Goal: Transaction & Acquisition: Connect with others

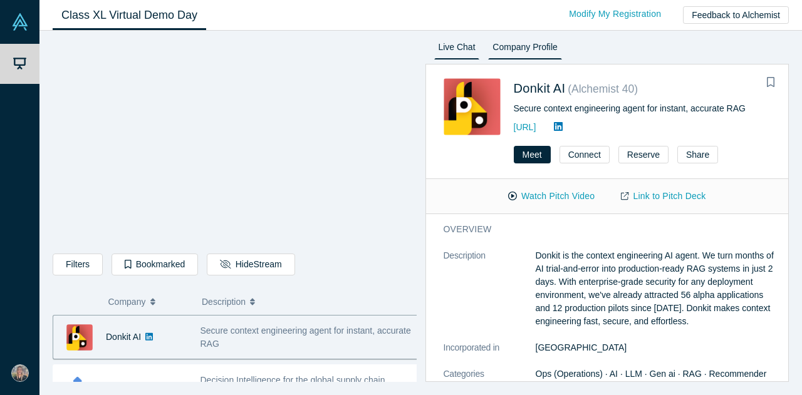
click at [446, 53] on link "Live Chat" at bounding box center [457, 49] width 46 height 20
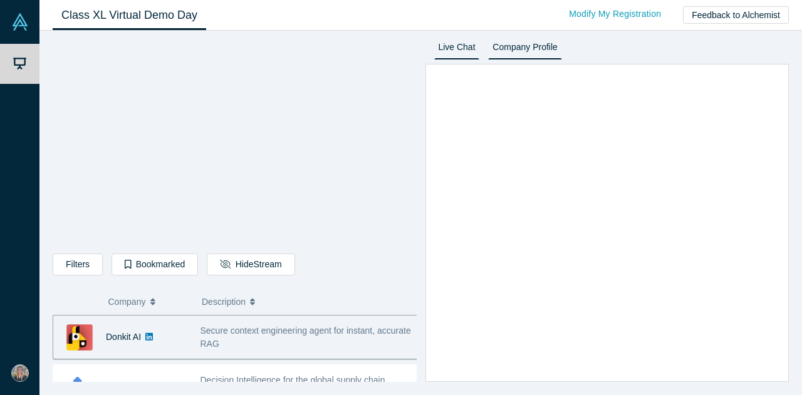
click at [525, 46] on link "Company Profile" at bounding box center [524, 49] width 73 height 20
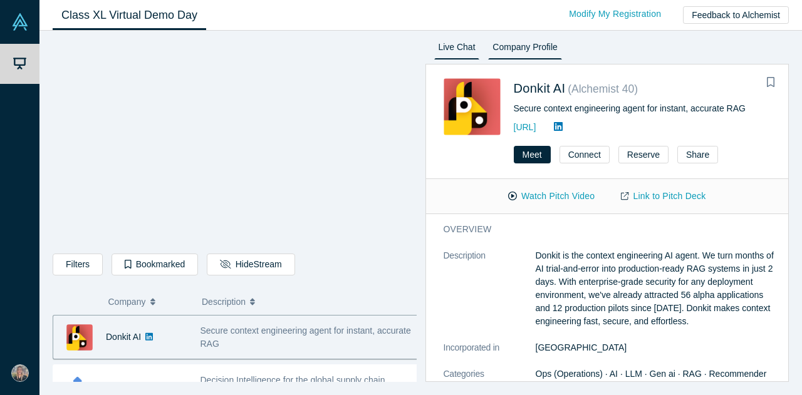
click at [456, 52] on link "Live Chat" at bounding box center [457, 49] width 46 height 20
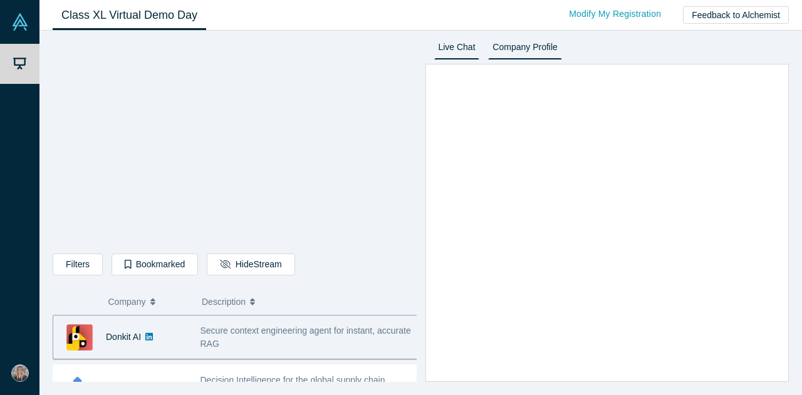
click at [512, 42] on div "Filters AI Artificial Intelligence AI (Artificial Intelligence) B2B SaaS Data A…" at bounding box center [420, 213] width 763 height 365
click at [511, 44] on link "Company Profile" at bounding box center [524, 49] width 73 height 20
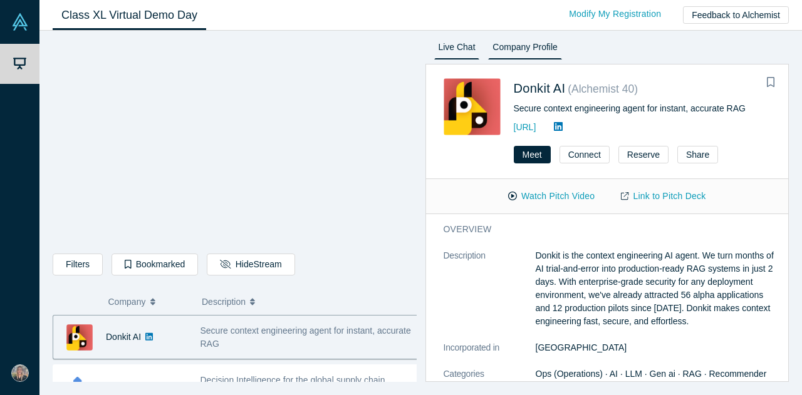
click at [471, 45] on link "Live Chat" at bounding box center [457, 49] width 46 height 20
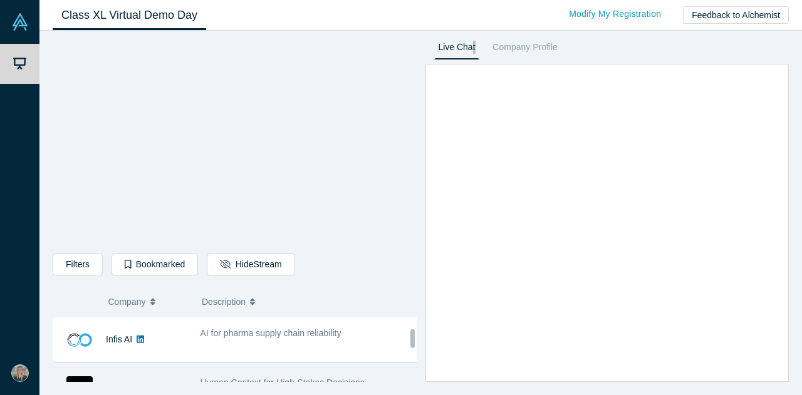
scroll to position [313, 0]
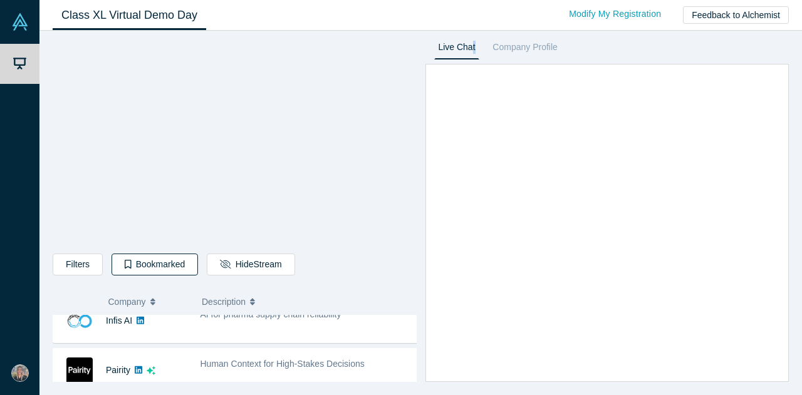
click at [132, 264] on button "Bookmarked" at bounding box center [155, 265] width 86 height 22
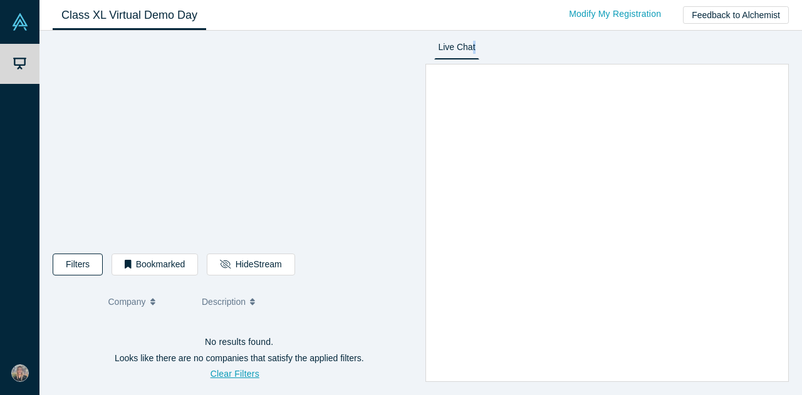
click at [78, 274] on button "Filters" at bounding box center [78, 265] width 50 height 22
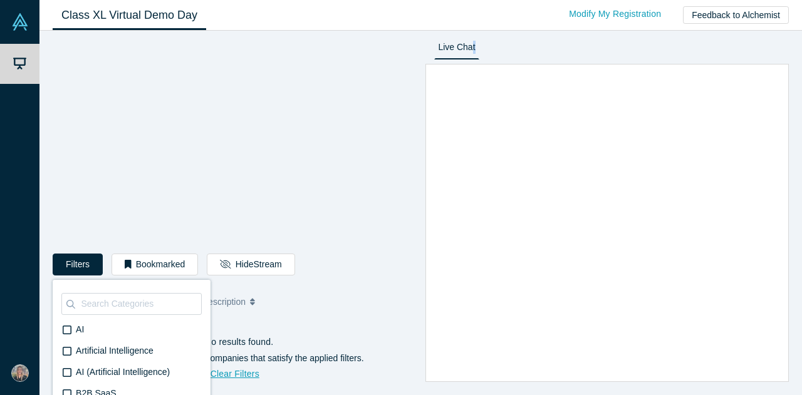
click at [271, 300] on button "Description" at bounding box center [305, 302] width 206 height 26
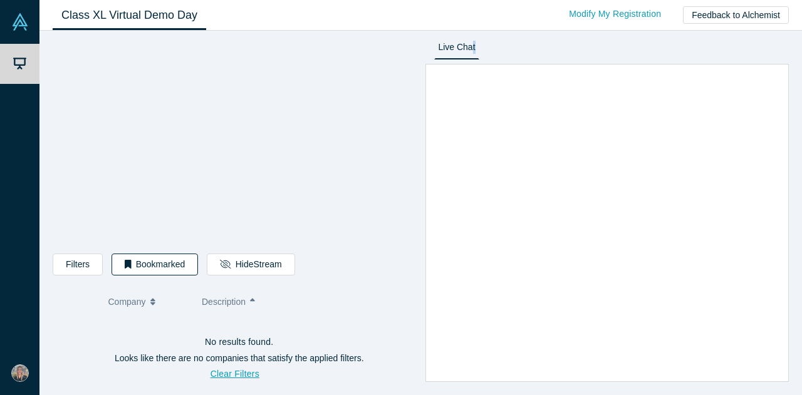
click at [154, 266] on button "Bookmarked" at bounding box center [155, 265] width 86 height 22
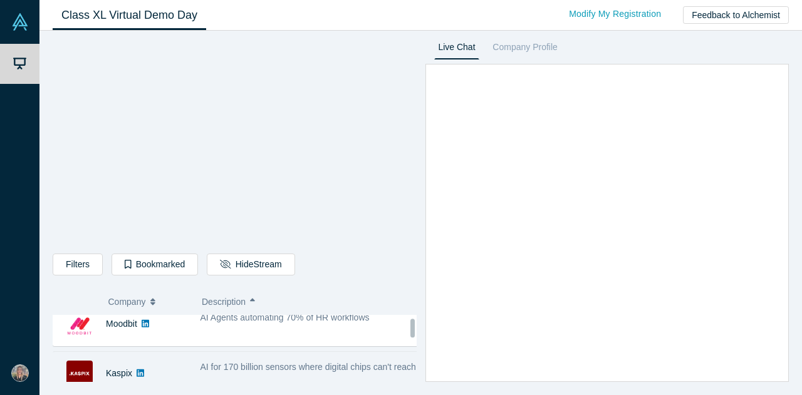
click at [206, 364] on span "AI for 170 billion sensors where digital chips can't reach" at bounding box center [309, 367] width 216 height 10
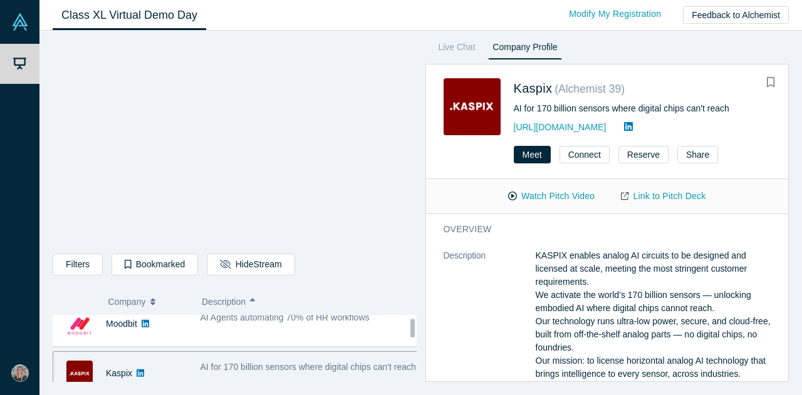
scroll to position [75, 0]
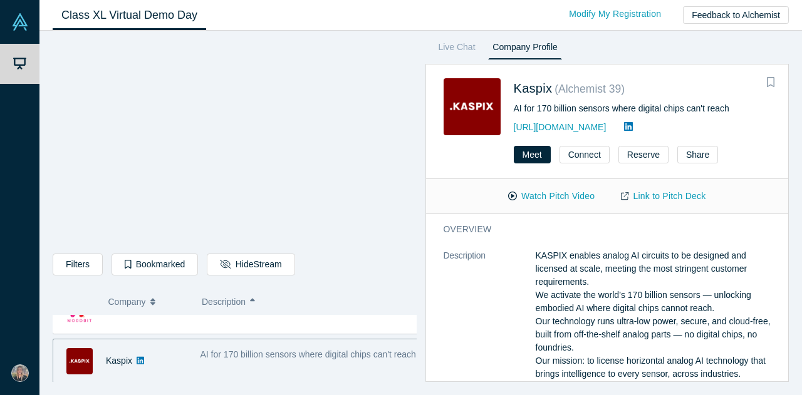
click at [773, 81] on icon "Bookmark" at bounding box center [771, 82] width 8 height 10
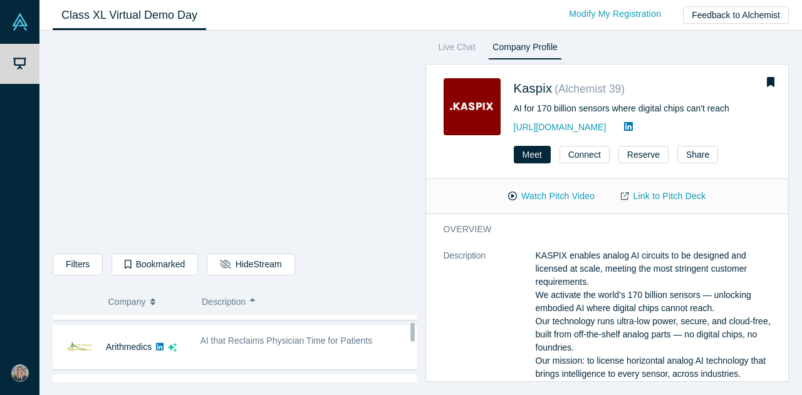
scroll to position [125, 0]
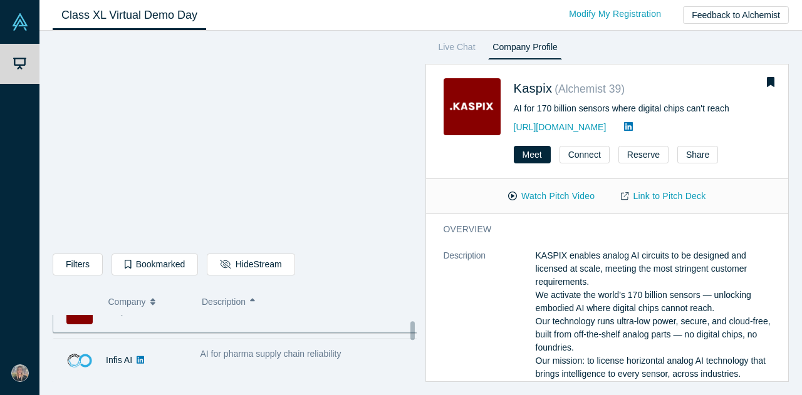
click at [282, 357] on span "AI for pharma supply chain reliability" at bounding box center [271, 354] width 141 height 10
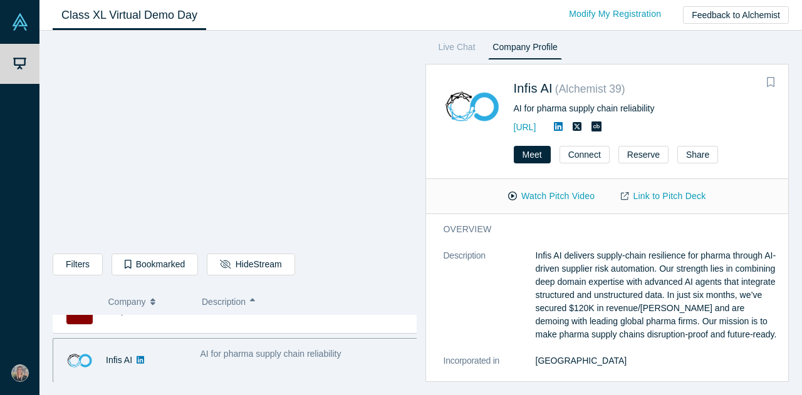
drag, startPoint x: 767, startPoint y: 80, endPoint x: 714, endPoint y: 155, distance: 92.2
click at [767, 80] on icon "Bookmark" at bounding box center [771, 82] width 8 height 10
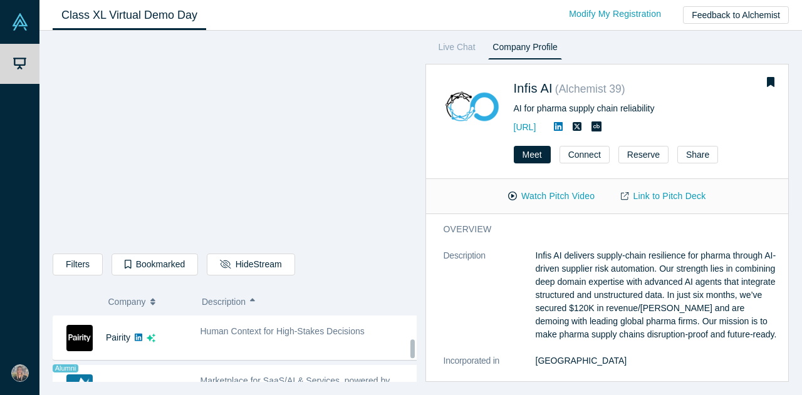
scroll to position [564, 0]
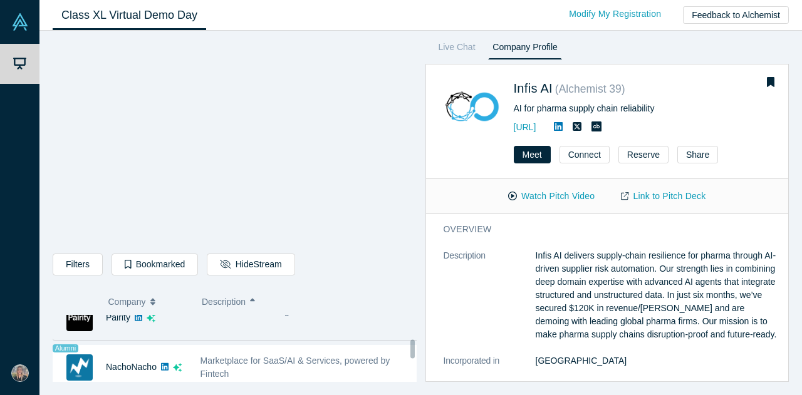
click at [266, 332] on div "Human Context for High-Stakes Decisions" at bounding box center [310, 317] width 232 height 39
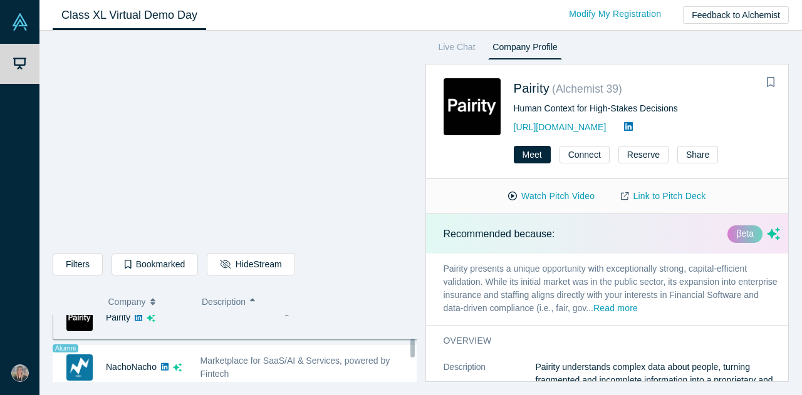
scroll to position [540, 0]
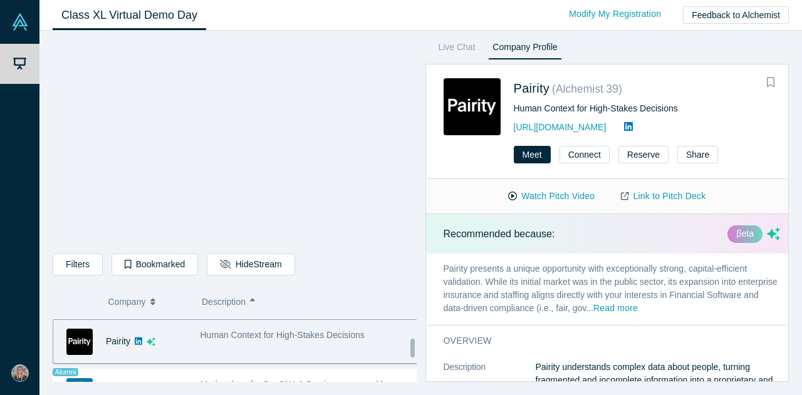
click at [773, 74] on button "Bookmark" at bounding box center [771, 83] width 18 height 18
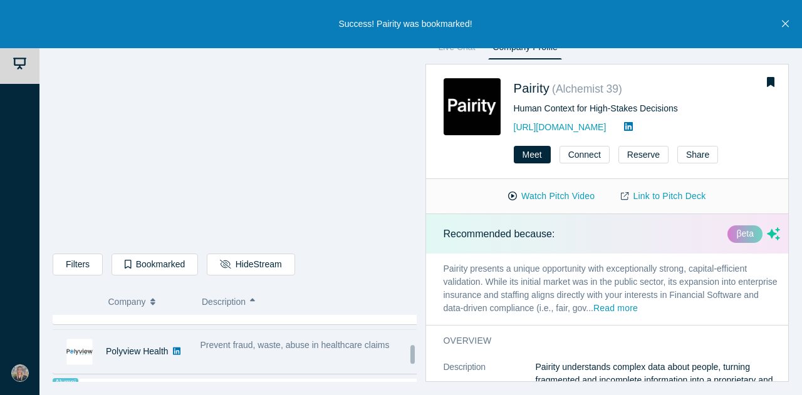
scroll to position [666, 0]
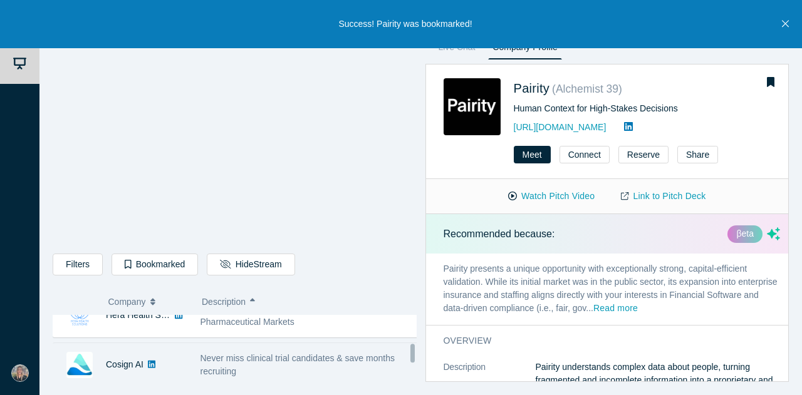
click at [239, 355] on span "Never miss clinical trial candidates & save months recruiting" at bounding box center [298, 365] width 194 height 23
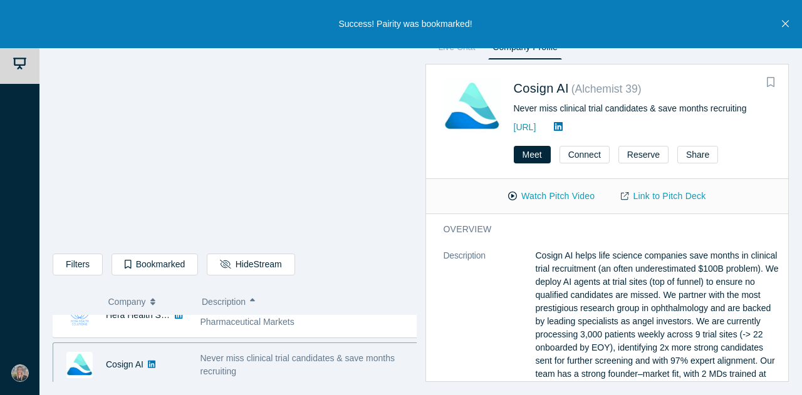
click at [774, 82] on icon "Bookmark" at bounding box center [771, 82] width 8 height 10
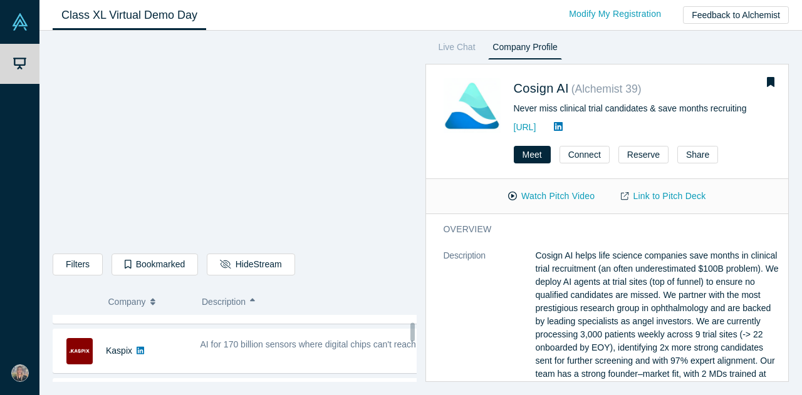
scroll to position [0, 0]
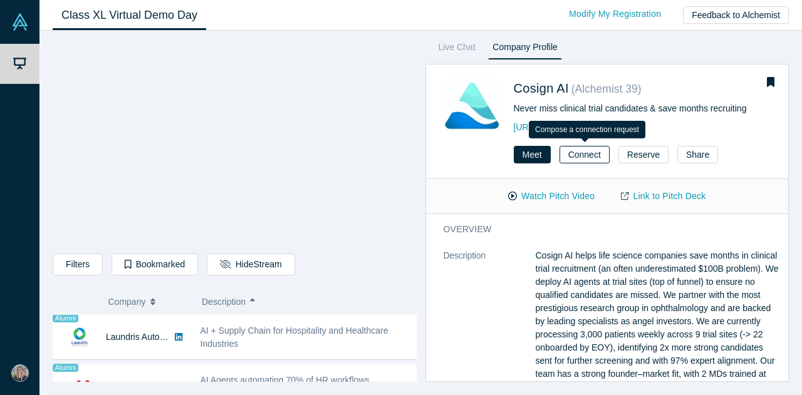
click at [592, 151] on button "Connect" at bounding box center [585, 155] width 50 height 18
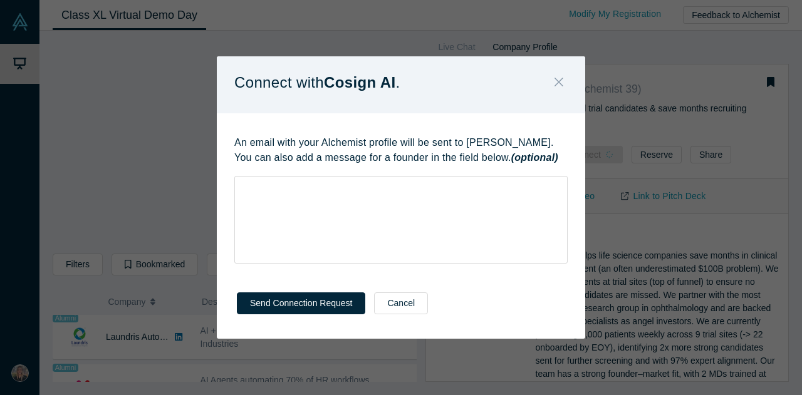
click at [560, 79] on icon "Close" at bounding box center [559, 82] width 9 height 14
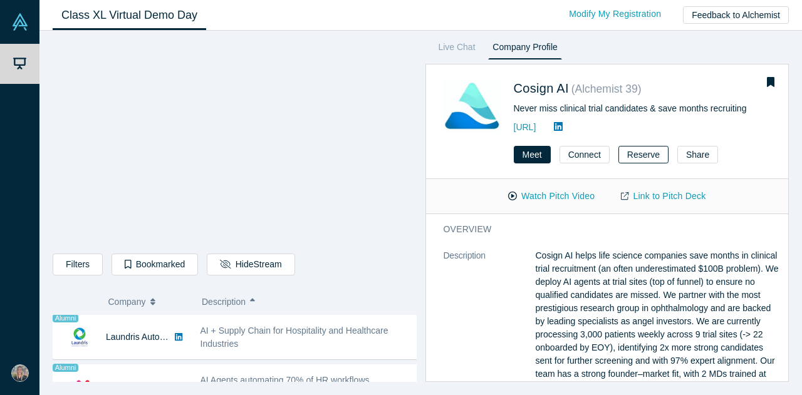
click at [648, 160] on button "Reserve" at bounding box center [644, 155] width 50 height 18
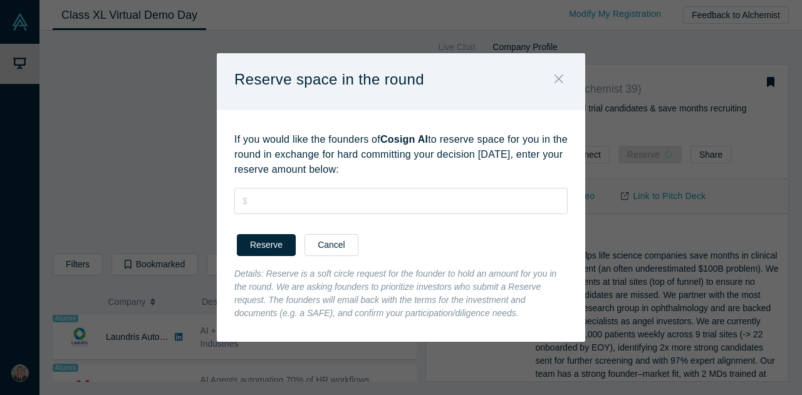
click at [560, 73] on button "Close" at bounding box center [559, 79] width 26 height 27
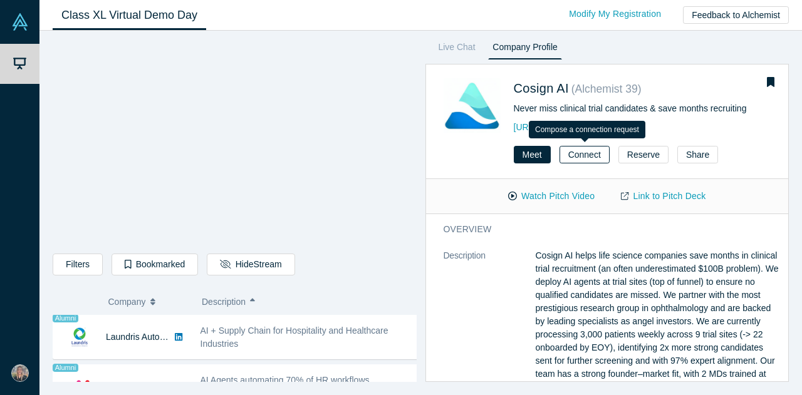
click at [592, 150] on button "Connect" at bounding box center [585, 155] width 50 height 18
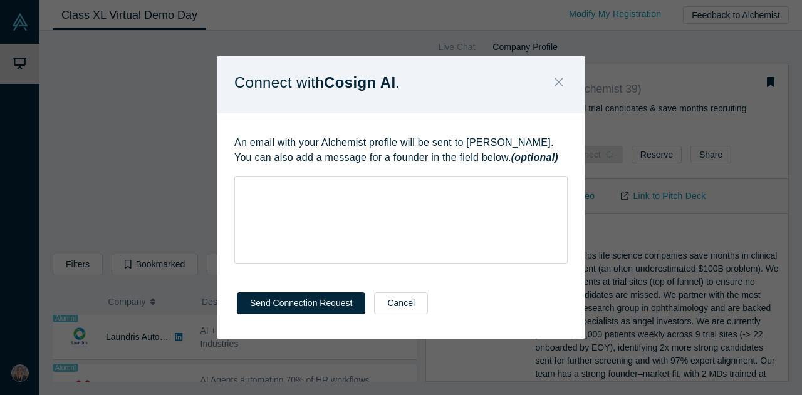
click at [560, 78] on icon "Close" at bounding box center [559, 82] width 9 height 14
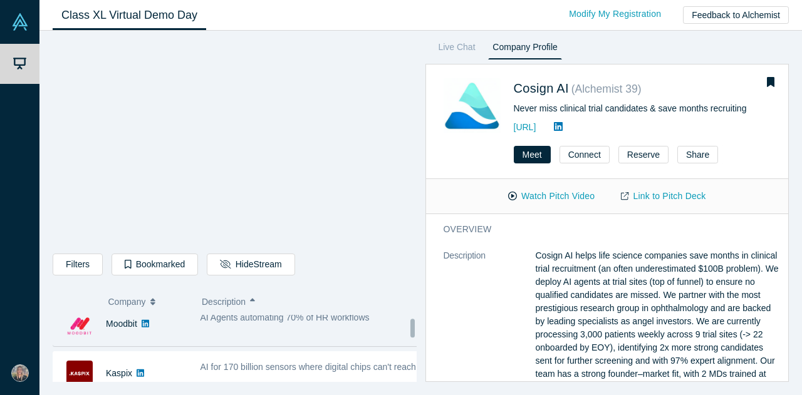
scroll to position [125, 0]
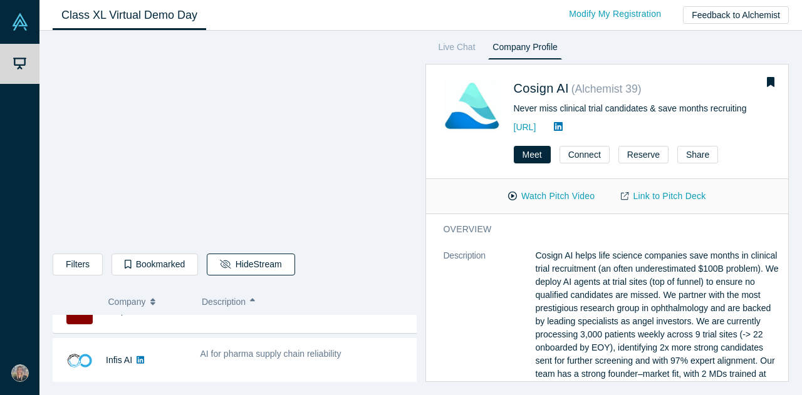
click at [263, 265] on button "Hide Stream" at bounding box center [251, 265] width 88 height 22
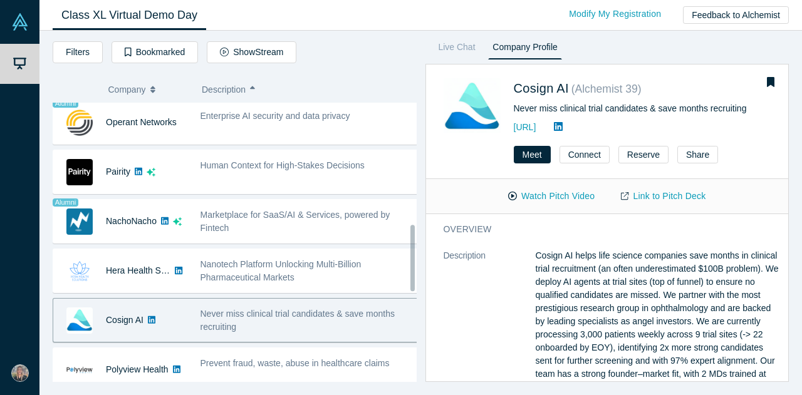
scroll to position [564, 0]
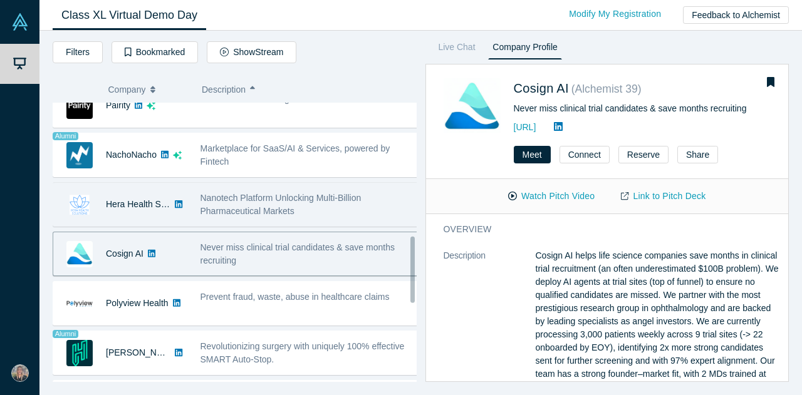
click at [135, 206] on div "Hera Health Solutions" at bounding box center [138, 204] width 65 height 43
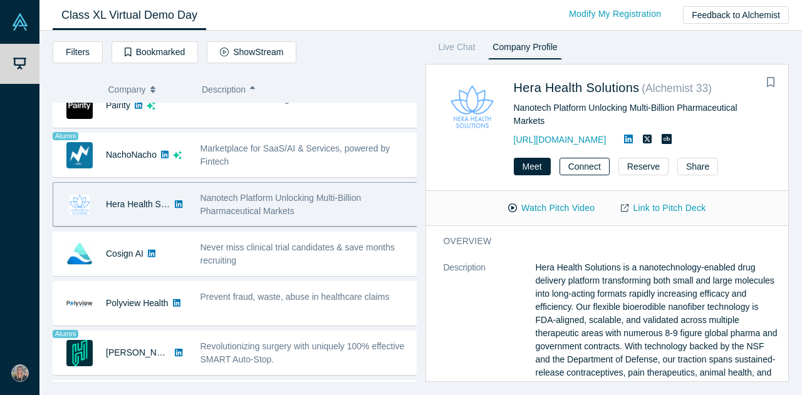
click at [578, 162] on button "Connect" at bounding box center [585, 167] width 50 height 18
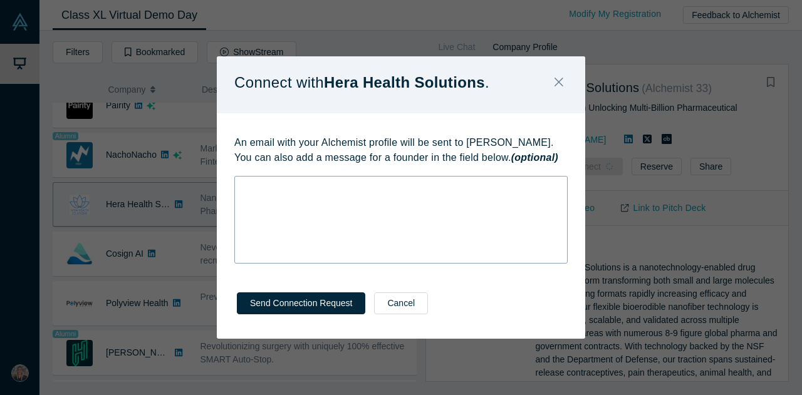
click at [399, 224] on div "rdw-wrapper" at bounding box center [400, 220] width 333 height 88
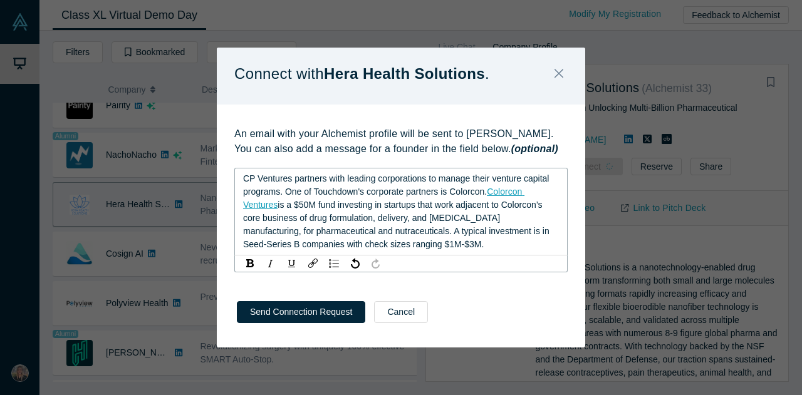
click at [330, 192] on span "CP Ventures partners with leading corporations to manage their venture capital …" at bounding box center [397, 185] width 308 height 23
click at [352, 191] on span "CP Ventures partners with leading corporations to manage their venture capital …" at bounding box center [397, 185] width 308 height 23
click at [342, 197] on span "CP Ventures partners with leading corporations to manage their venture capital …" at bounding box center [397, 185] width 308 height 23
click at [367, 190] on span "CP Ventures partners with leading corporations to manage their venture capital …" at bounding box center [397, 185] width 308 height 23
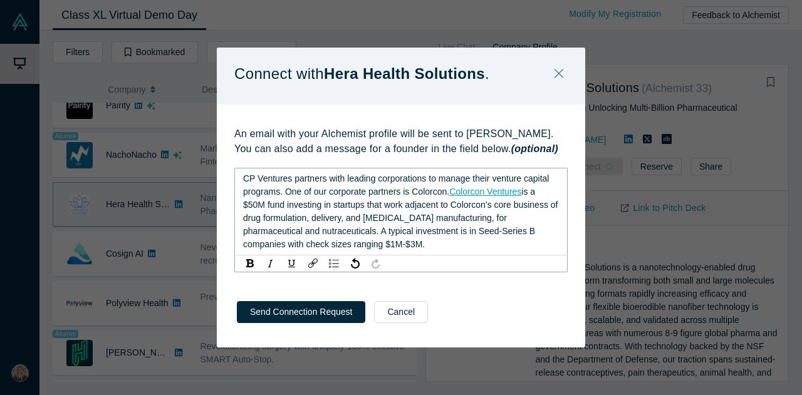
click at [335, 242] on div "CP Ventures partners with leading corporations to manage their venture capital …" at bounding box center [401, 211] width 317 height 79
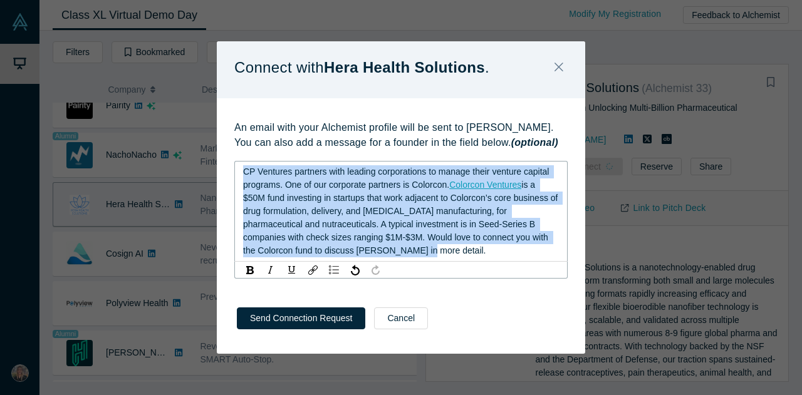
copy div "CP Ventures partners with leading corporations to manage their venture capital …"
click at [285, 315] on button "Send Connection Request" at bounding box center [301, 319] width 128 height 22
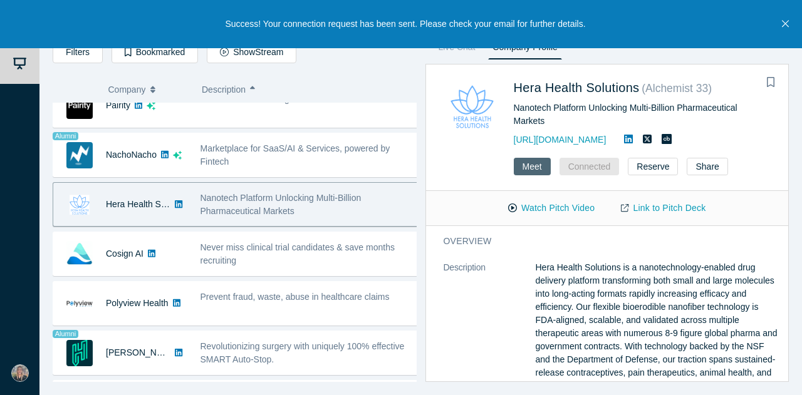
click at [537, 167] on button "Meet" at bounding box center [532, 167] width 37 height 18
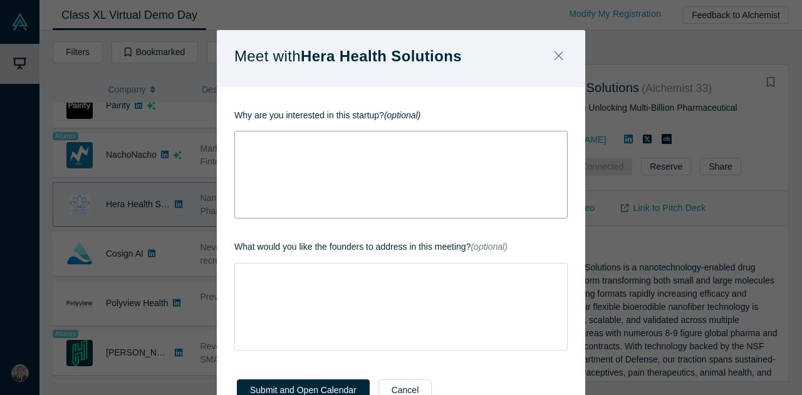
click at [406, 167] on div "rdw-wrapper" at bounding box center [400, 175] width 333 height 88
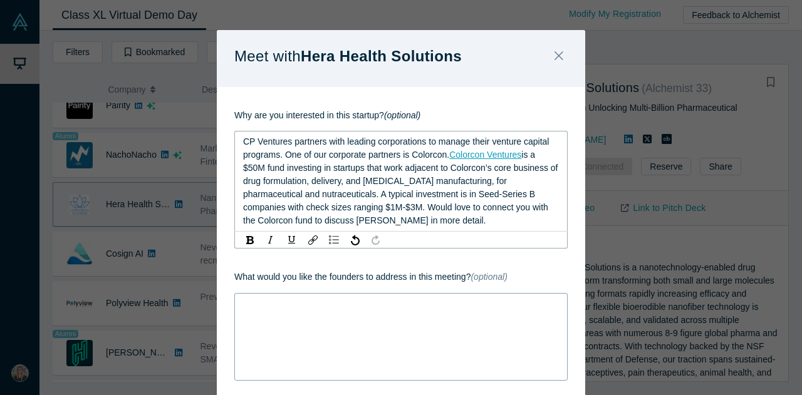
scroll to position [125, 0]
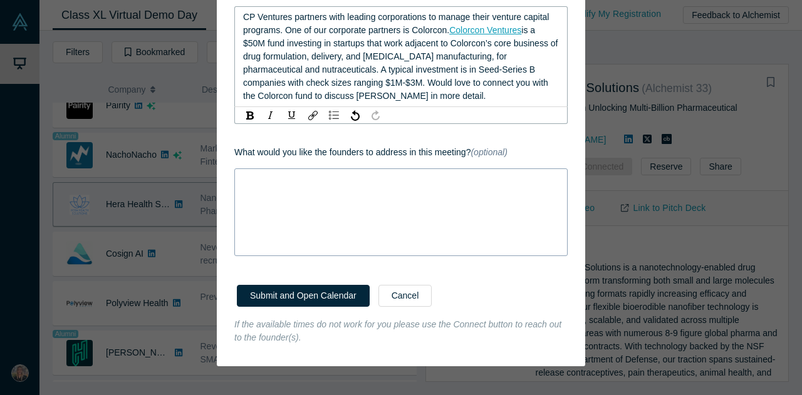
click at [359, 250] on div "rdw-wrapper" at bounding box center [400, 213] width 333 height 88
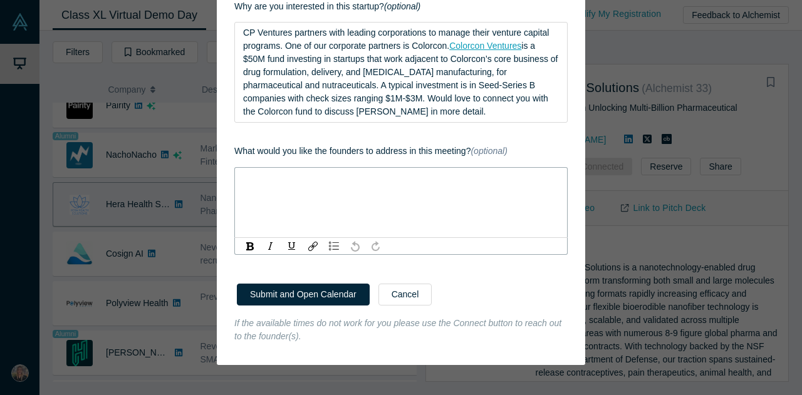
scroll to position [108, 0]
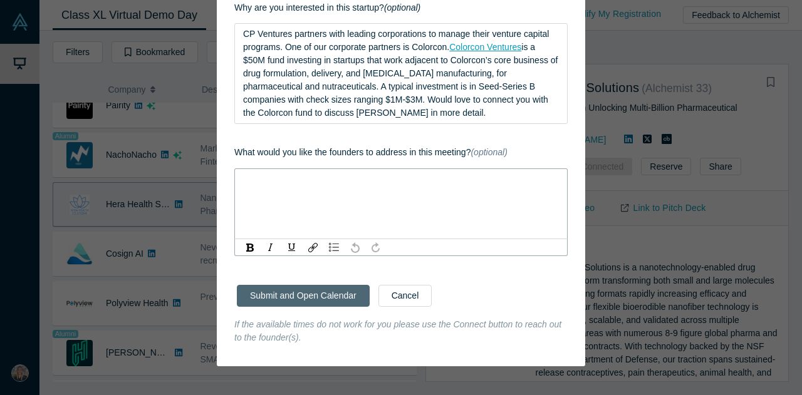
click at [327, 296] on button "Submit and Open Calendar" at bounding box center [303, 296] width 133 height 22
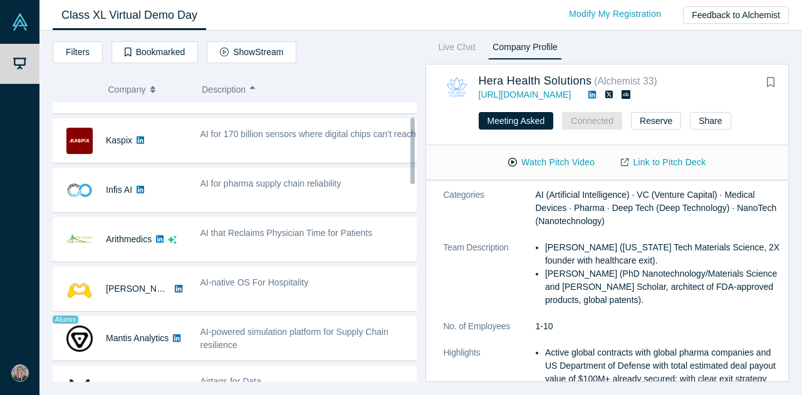
scroll to position [21, 0]
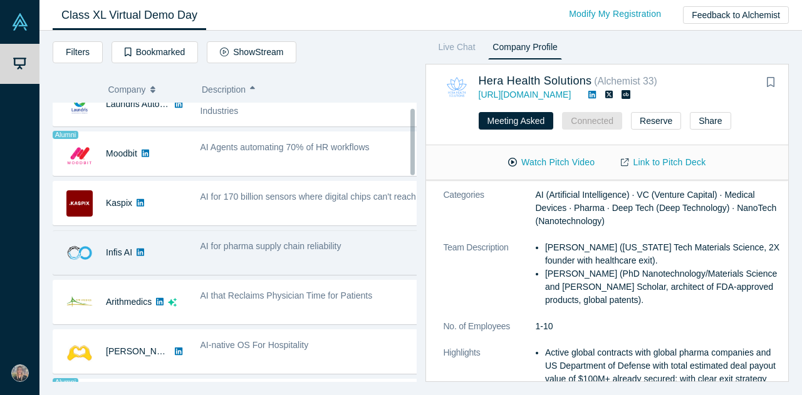
click at [74, 252] on img at bounding box center [79, 253] width 26 height 26
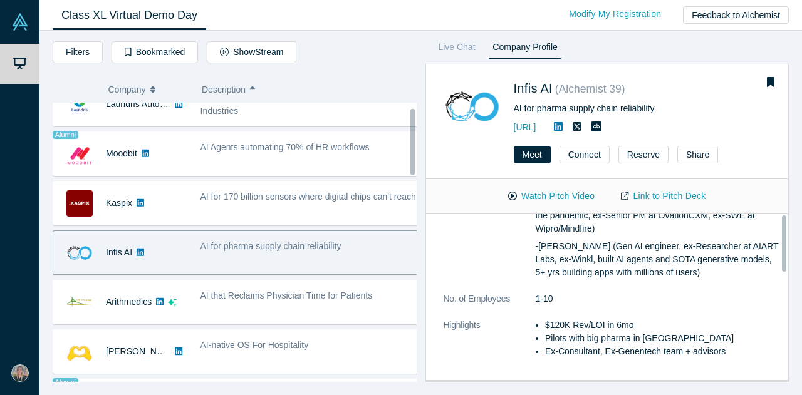
scroll to position [0, 0]
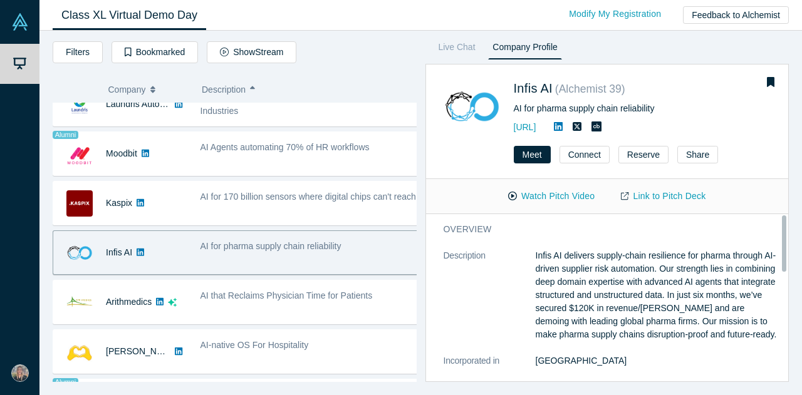
click at [503, 164] on div "Meet Connect Reserve Share" at bounding box center [607, 159] width 363 height 39
click at [526, 150] on button "Meet" at bounding box center [532, 155] width 37 height 18
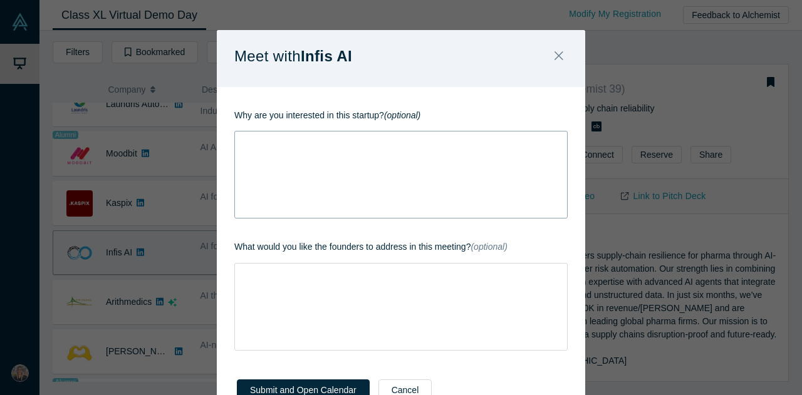
click at [382, 176] on div "rdw-wrapper" at bounding box center [400, 175] width 333 height 88
click at [345, 145] on div "rdw-editor" at bounding box center [401, 141] width 317 height 13
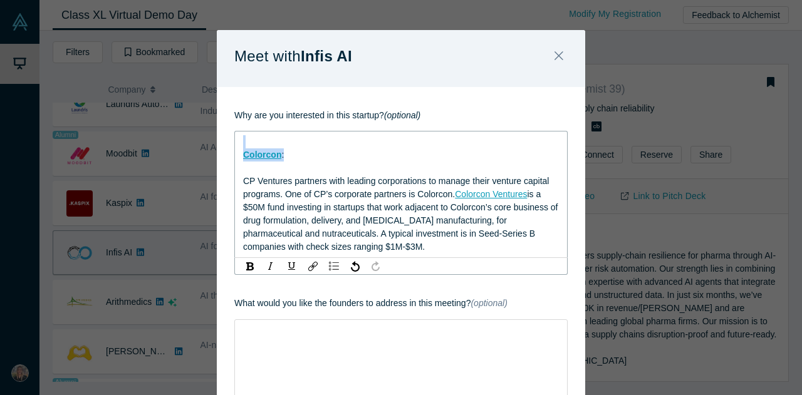
drag, startPoint x: 304, startPoint y: 160, endPoint x: 192, endPoint y: 144, distance: 113.3
click at [192, 144] on div "Meet with Infis AI Why are you interested in this startup? (optional) Colorcon …" at bounding box center [401, 197] width 802 height 395
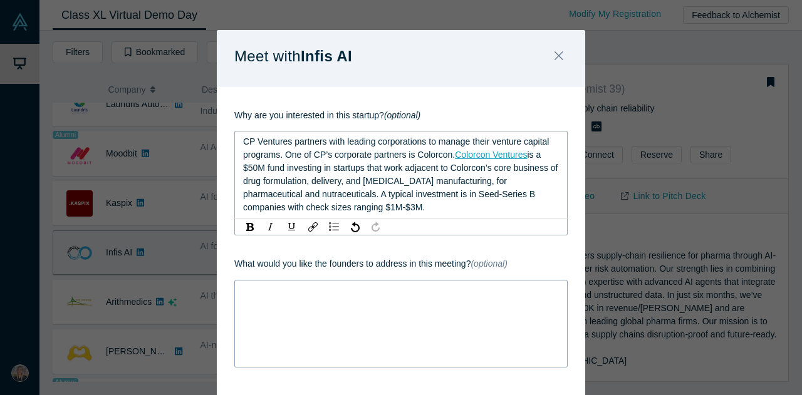
scroll to position [112, 0]
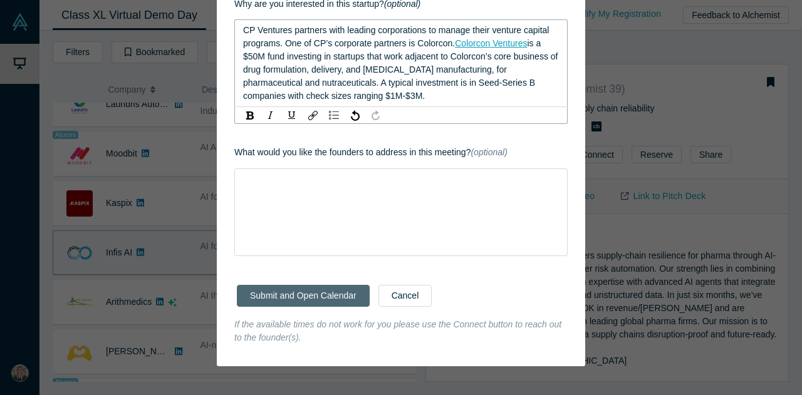
click at [333, 295] on button "Submit and Open Calendar" at bounding box center [303, 296] width 133 height 22
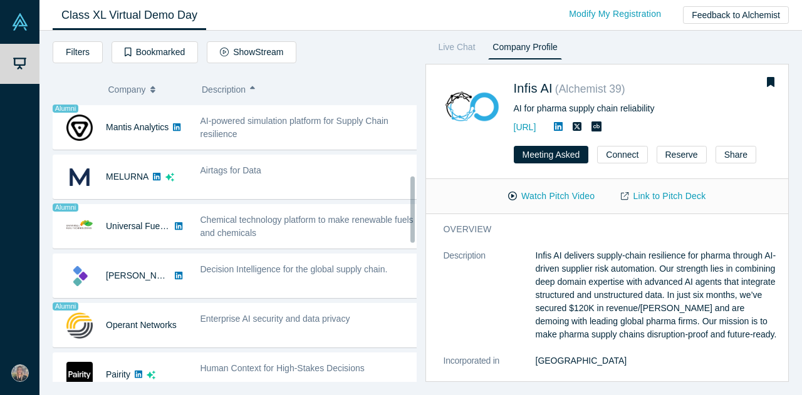
scroll to position [313, 0]
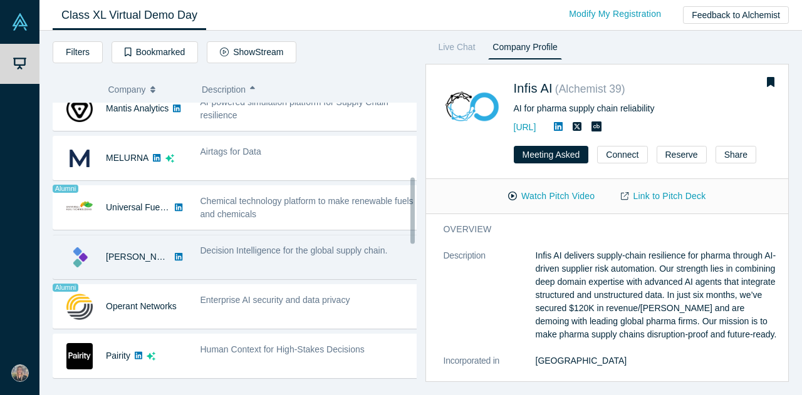
click at [273, 266] on div "Decision Intelligence for the global supply chain." at bounding box center [310, 257] width 232 height 39
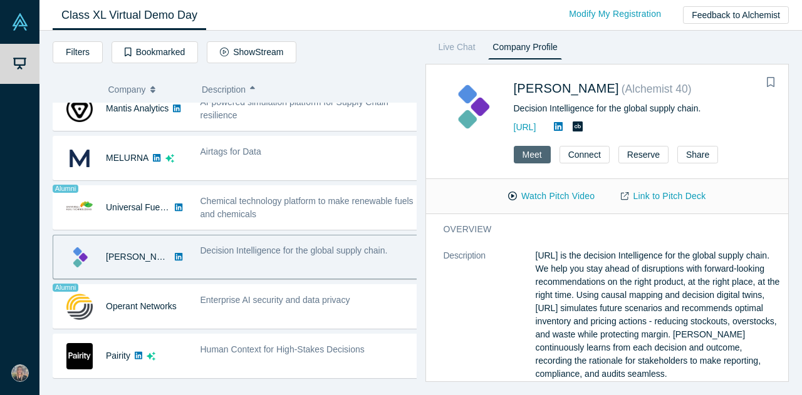
click at [541, 156] on button "Meet" at bounding box center [532, 155] width 37 height 18
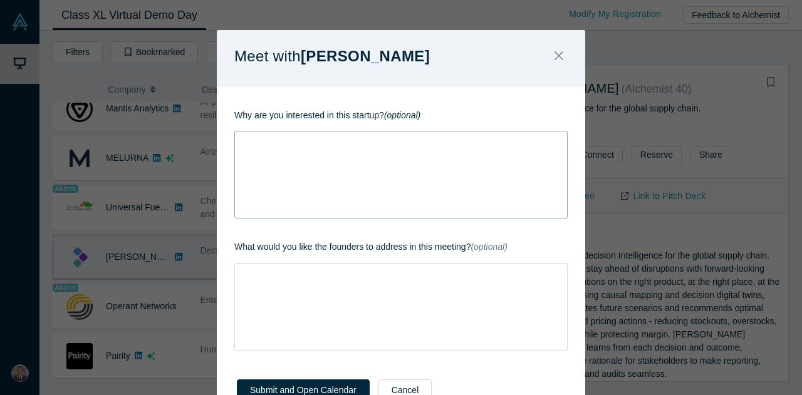
click at [399, 167] on div "rdw-wrapper" at bounding box center [400, 175] width 333 height 88
click at [265, 155] on div "rdw-wrapper" at bounding box center [400, 175] width 333 height 88
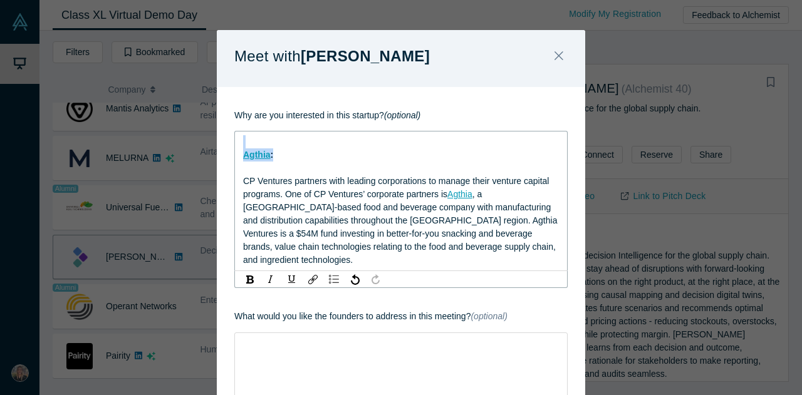
drag, startPoint x: 315, startPoint y: 170, endPoint x: 203, endPoint y: 131, distance: 118.1
click at [203, 131] on div "Meet with [PERSON_NAME] Why are you interested in this startup? (optional) Agth…" at bounding box center [401, 197] width 802 height 395
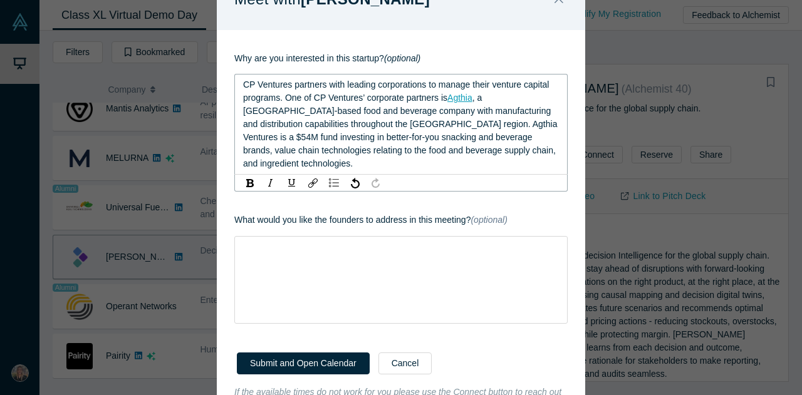
scroll to position [63, 0]
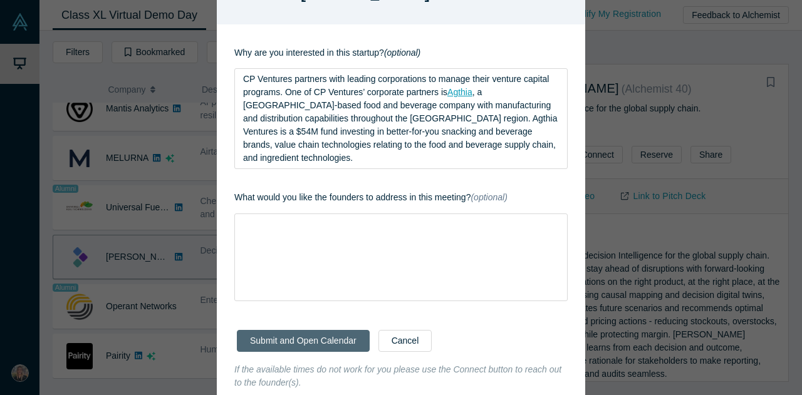
click at [266, 328] on div "Submit and Open Calendar Cancel" at bounding box center [401, 339] width 369 height 49
click at [528, 142] on div "CP Ventures partners with leading corporations to manage their venture capital …" at bounding box center [401, 119] width 317 height 92
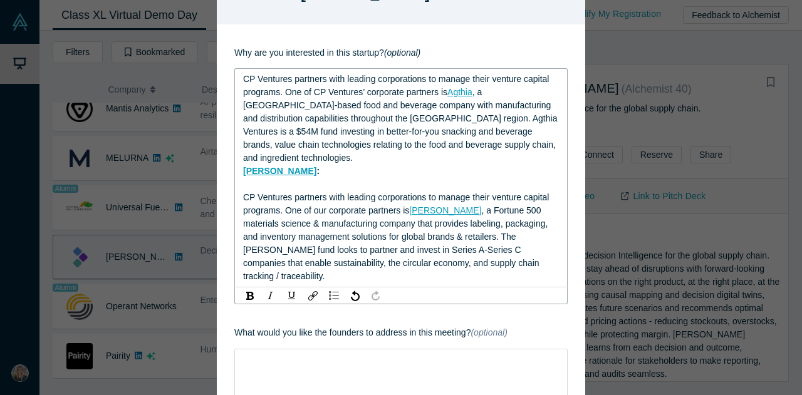
click at [265, 191] on div "rdw-editor" at bounding box center [401, 184] width 317 height 13
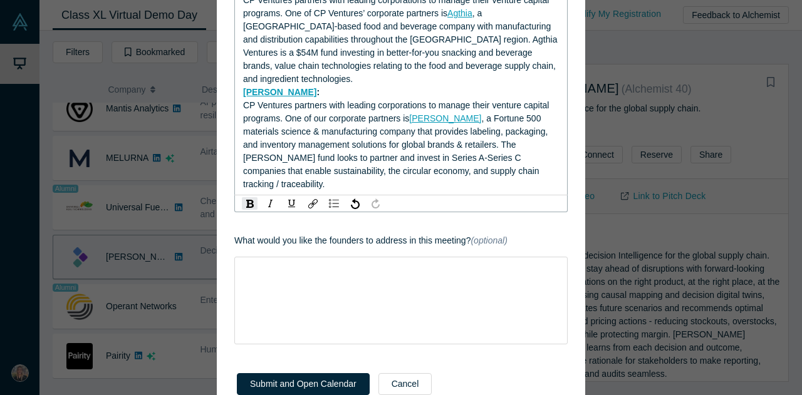
scroll to position [243, 0]
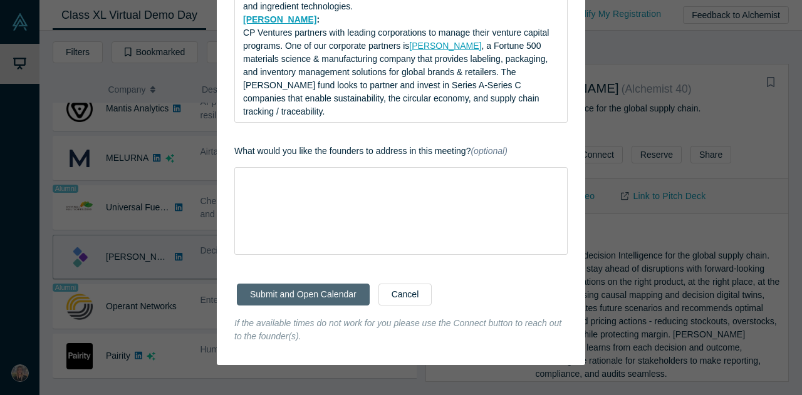
click at [310, 298] on button "Submit and Open Calendar" at bounding box center [303, 295] width 133 height 22
